Goal: Information Seeking & Learning: Learn about a topic

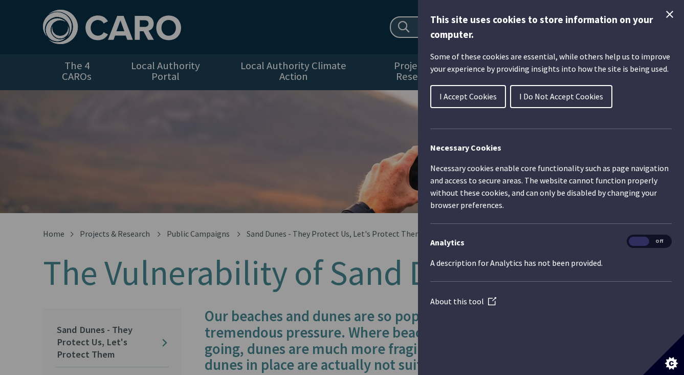
click at [471, 101] on button "I Accept Cookies" at bounding box center [468, 96] width 76 height 23
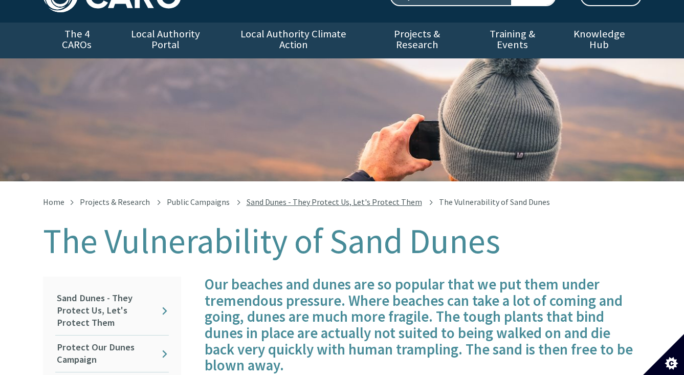
scroll to position [43, 0]
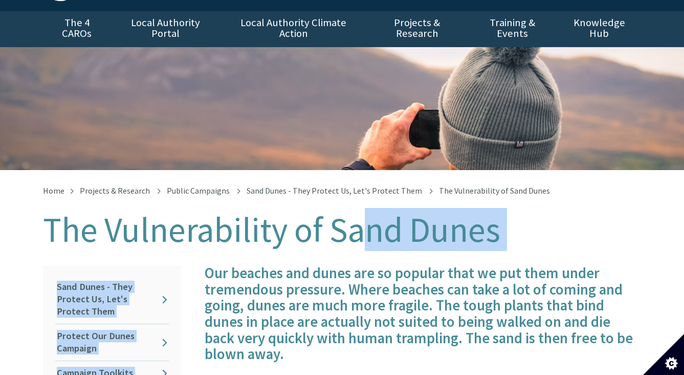
drag, startPoint x: 358, startPoint y: 213, endPoint x: 360, endPoint y: 250, distance: 36.4
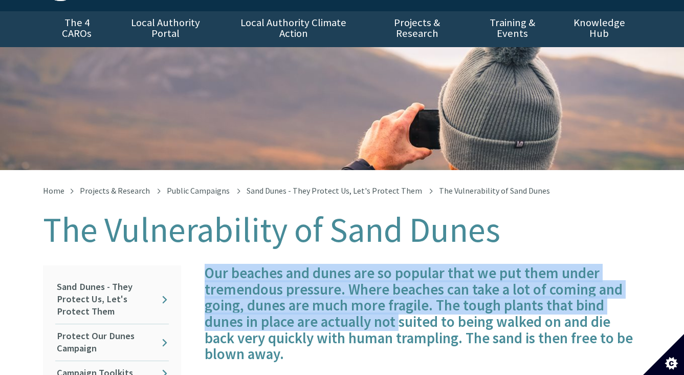
drag, startPoint x: 360, startPoint y: 250, endPoint x: 396, endPoint y: 308, distance: 68.5
click at [396, 308] on h4 "Our beaches and dunes are so popular that we put them under tremendous pressure…" at bounding box center [423, 313] width 437 height 97
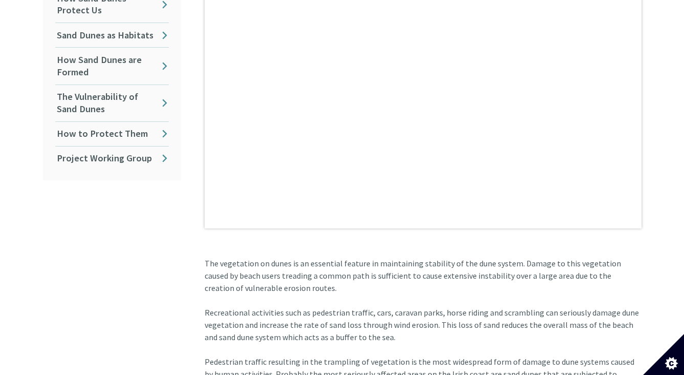
scroll to position [476, 0]
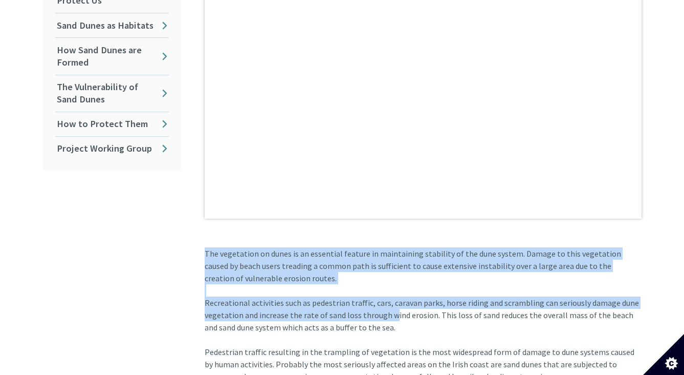
drag, startPoint x: 388, startPoint y: 267, endPoint x: 388, endPoint y: 311, distance: 44.0
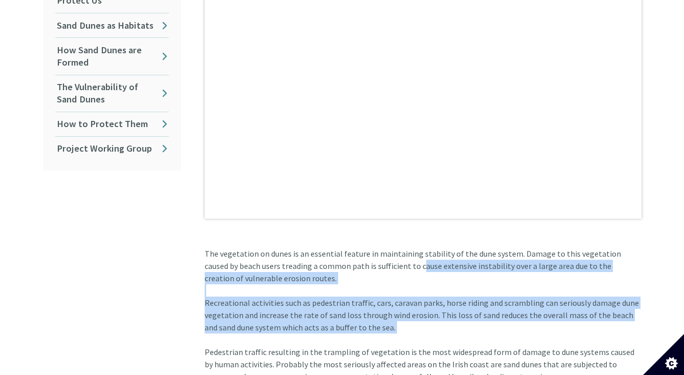
drag, startPoint x: 388, startPoint y: 311, endPoint x: 388, endPoint y: 256, distance: 54.8
